Goal: Information Seeking & Learning: Learn about a topic

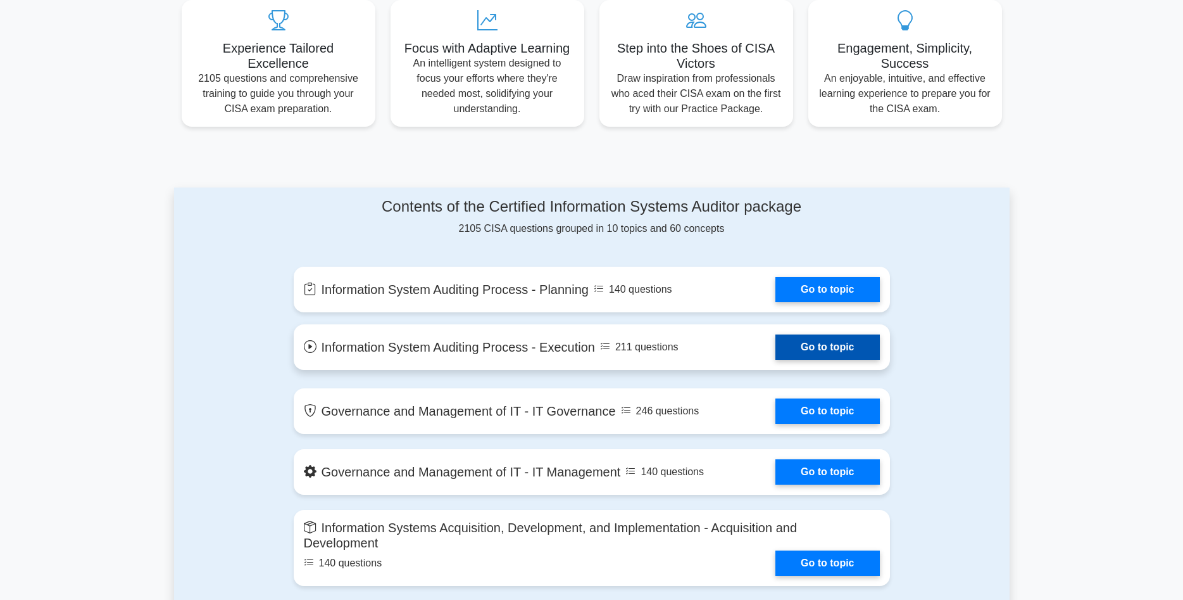
scroll to position [517, 0]
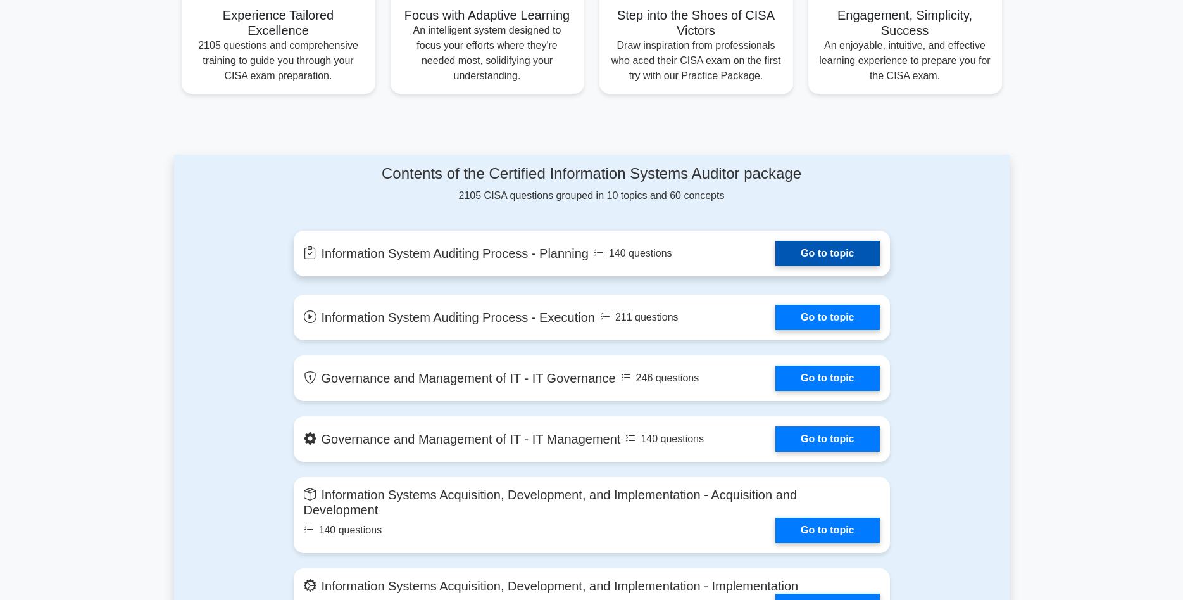
click at [819, 258] on link "Go to topic" at bounding box center [828, 253] width 104 height 25
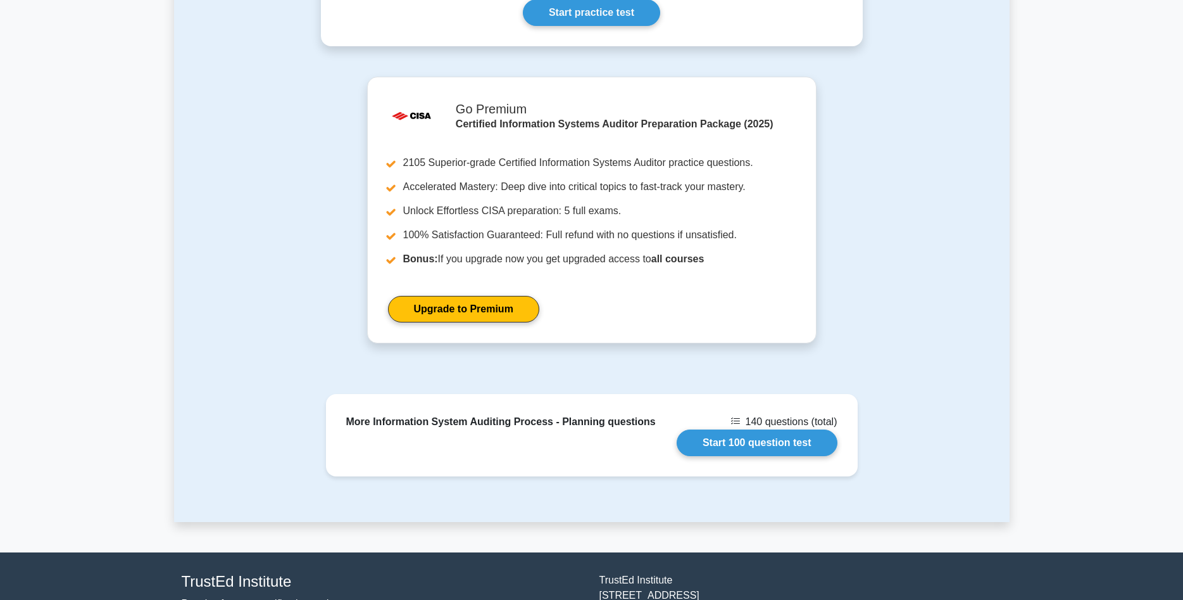
scroll to position [815, 0]
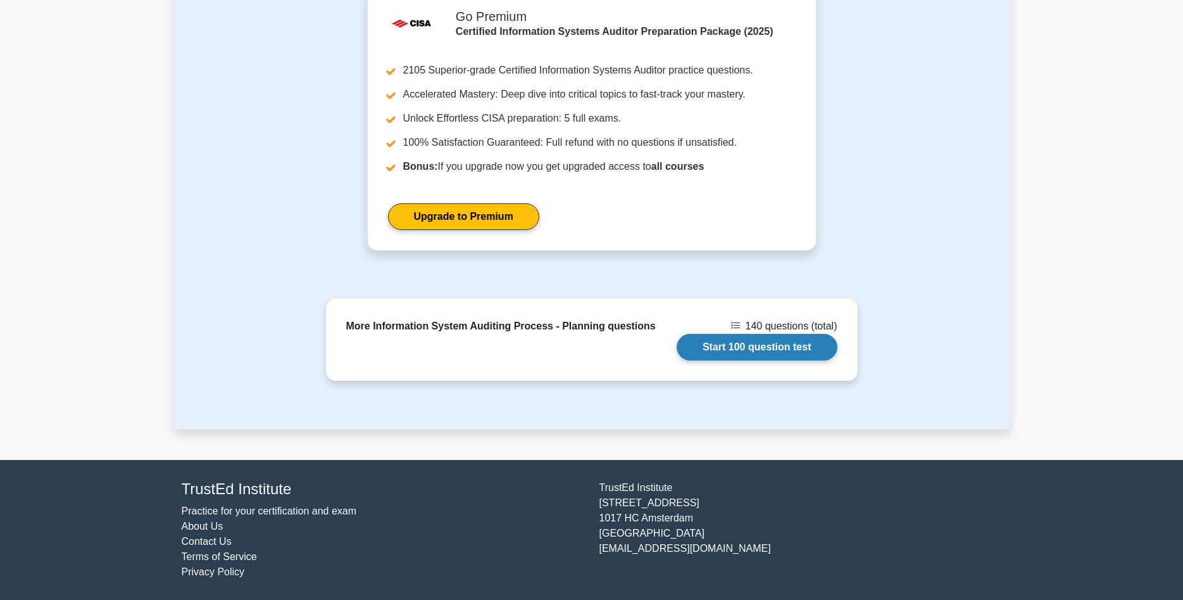
click at [781, 349] on link "Start 100 question test" at bounding box center [757, 347] width 161 height 27
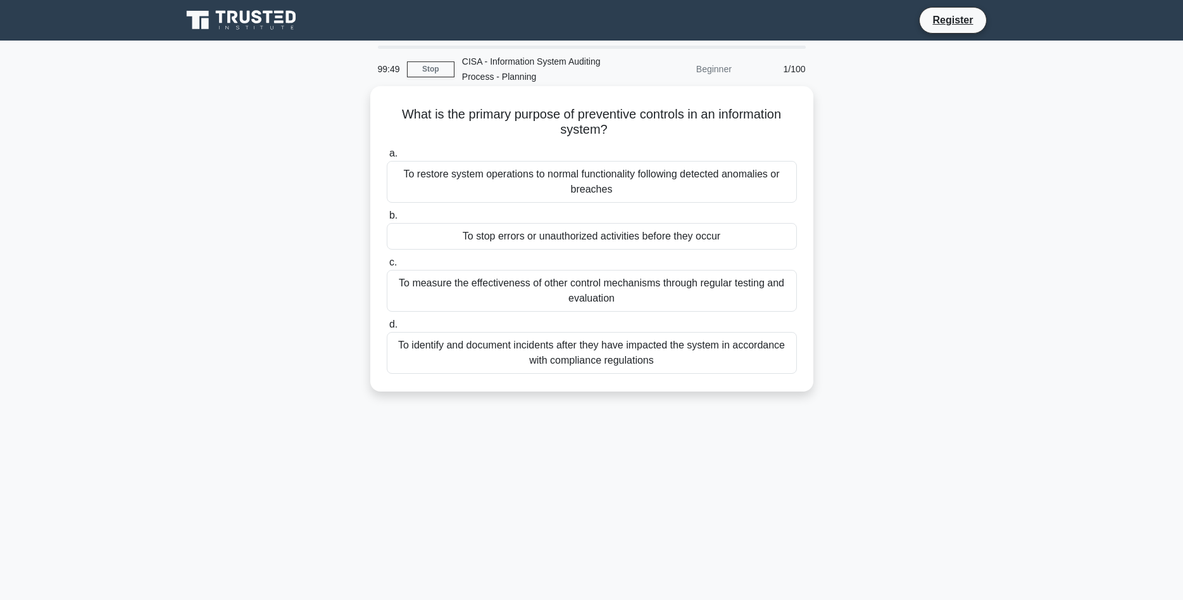
click at [638, 236] on div "To stop errors or unauthorized activities before they occur" at bounding box center [592, 236] width 410 height 27
click at [387, 220] on input "b. To stop errors or unauthorized activities before they occur" at bounding box center [387, 215] width 0 height 8
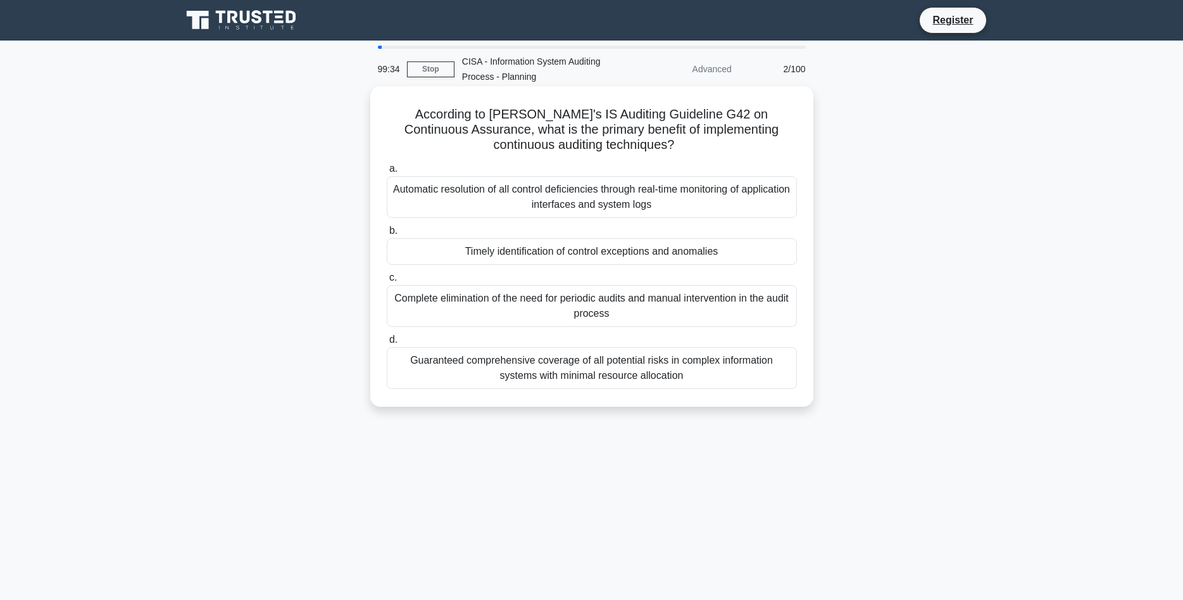
click at [493, 371] on div "Guaranteed comprehensive coverage of all potential risks in complex information…" at bounding box center [592, 368] width 410 height 42
click at [387, 344] on input "d. Guaranteed comprehensive coverage of all potential risks in complex informat…" at bounding box center [387, 340] width 0 height 8
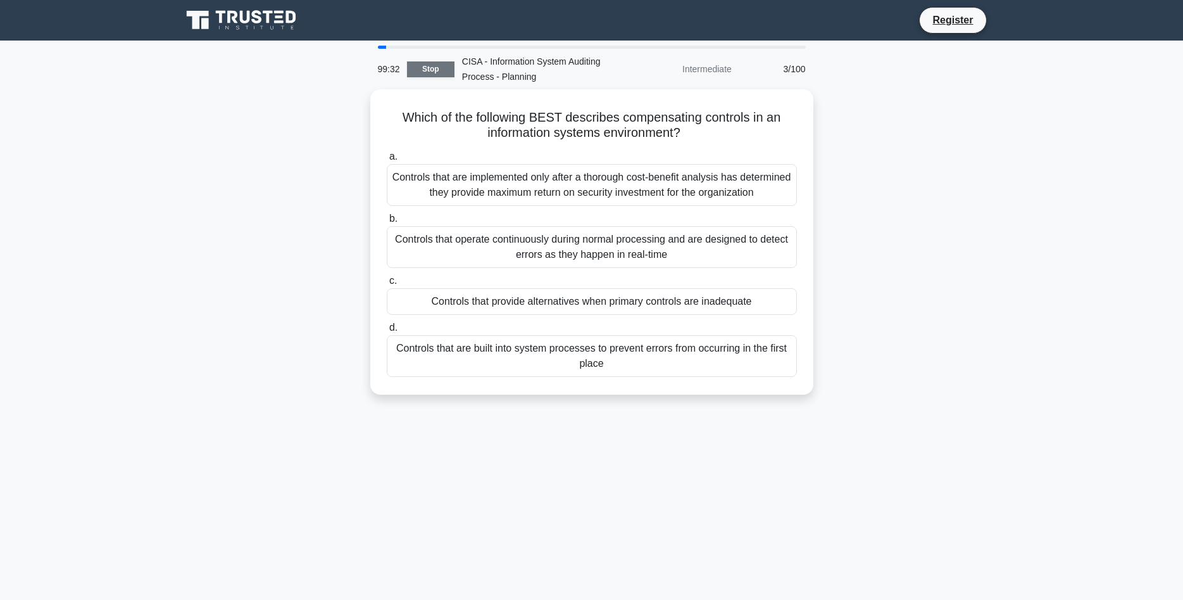
click at [434, 68] on link "Stop" at bounding box center [430, 69] width 47 height 16
